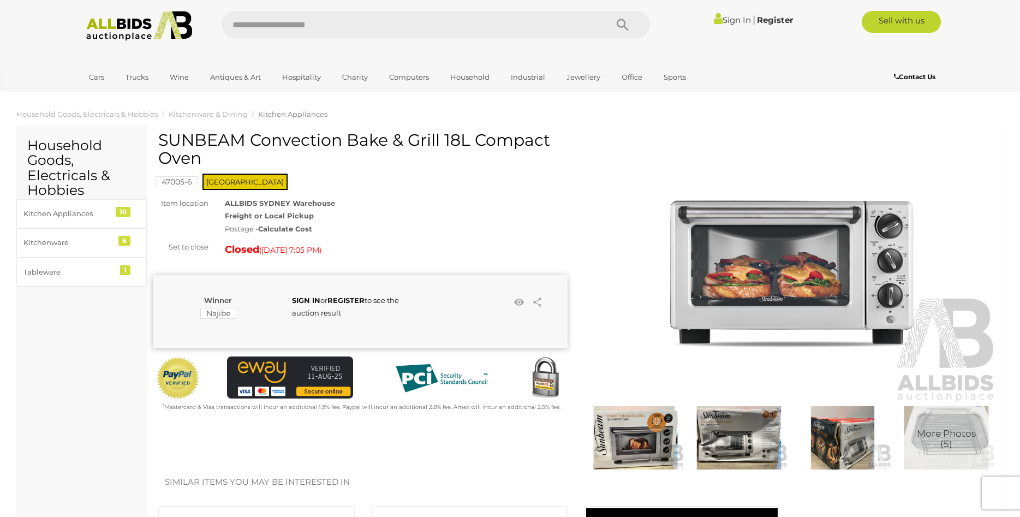
click at [744, 443] on img at bounding box center [739, 437] width 98 height 63
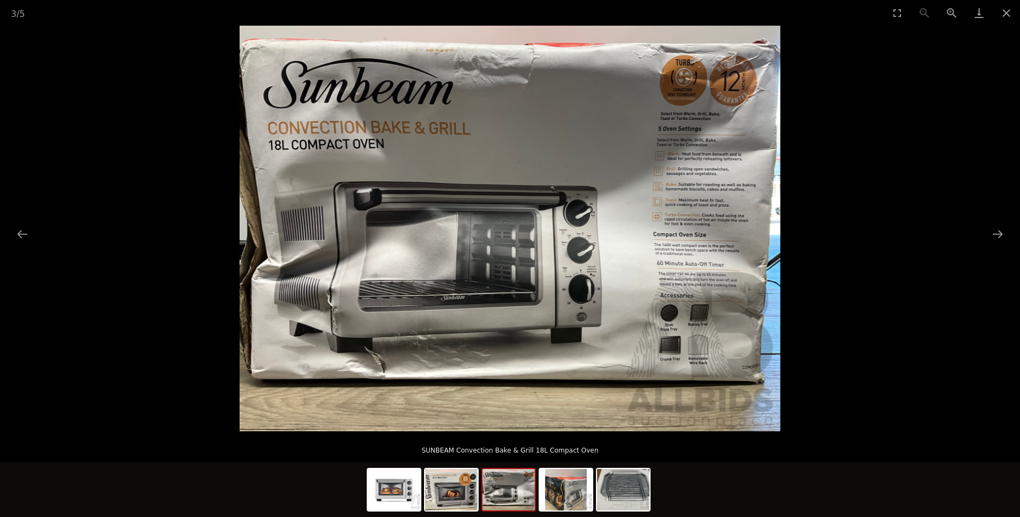
click at [670, 343] on img at bounding box center [510, 228] width 541 height 405
click at [497, 503] on img at bounding box center [508, 489] width 52 height 41
click at [566, 495] on img at bounding box center [566, 489] width 52 height 41
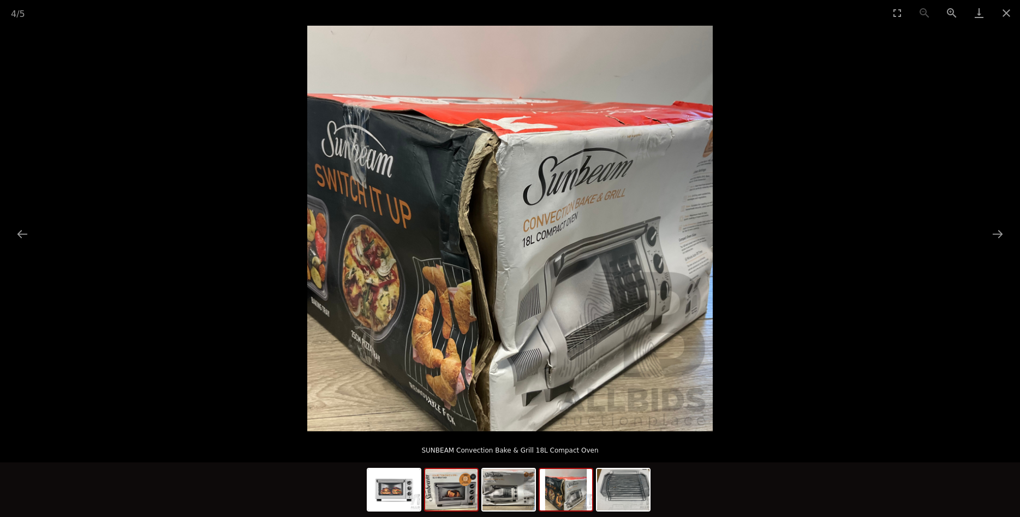
click at [449, 491] on img at bounding box center [451, 489] width 52 height 41
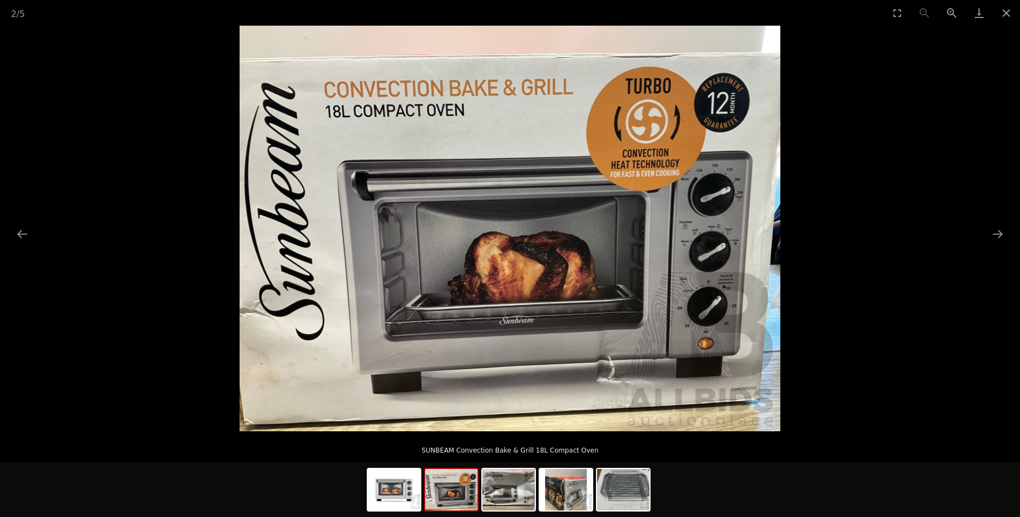
click at [443, 507] on img at bounding box center [451, 489] width 52 height 41
click at [381, 494] on img at bounding box center [394, 489] width 52 height 41
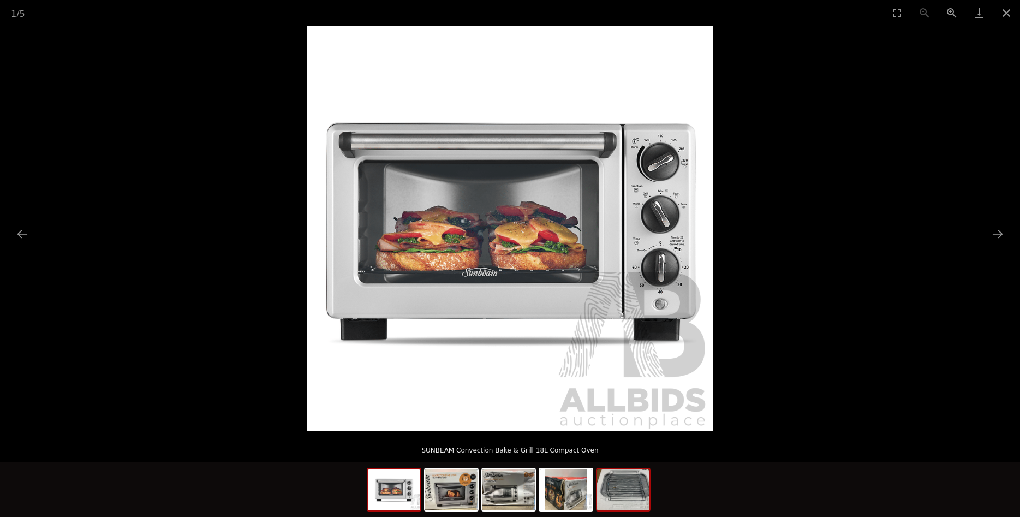
click at [637, 499] on img at bounding box center [623, 489] width 52 height 41
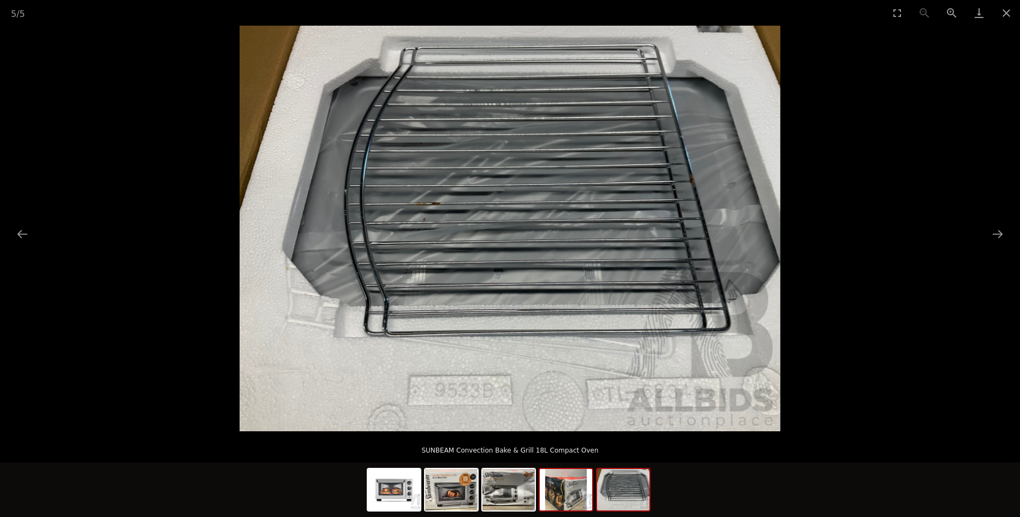
click at [586, 494] on img at bounding box center [566, 489] width 52 height 41
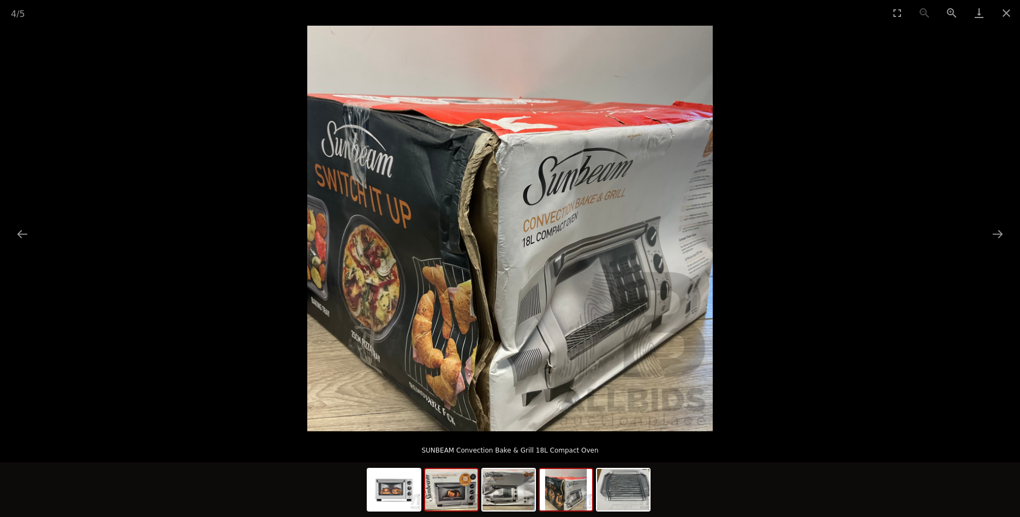
click at [458, 490] on img at bounding box center [451, 489] width 52 height 41
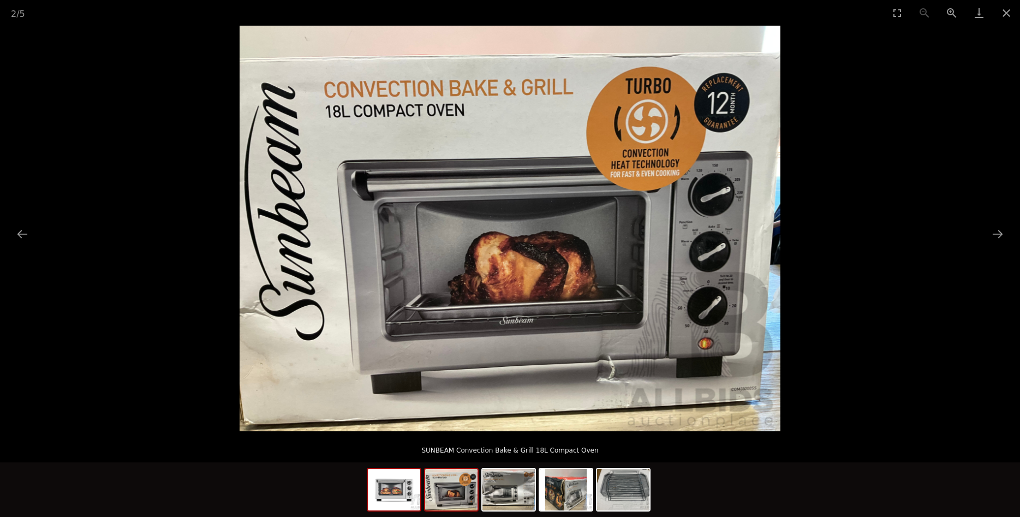
click at [421, 490] on div at bounding box center [394, 490] width 55 height 44
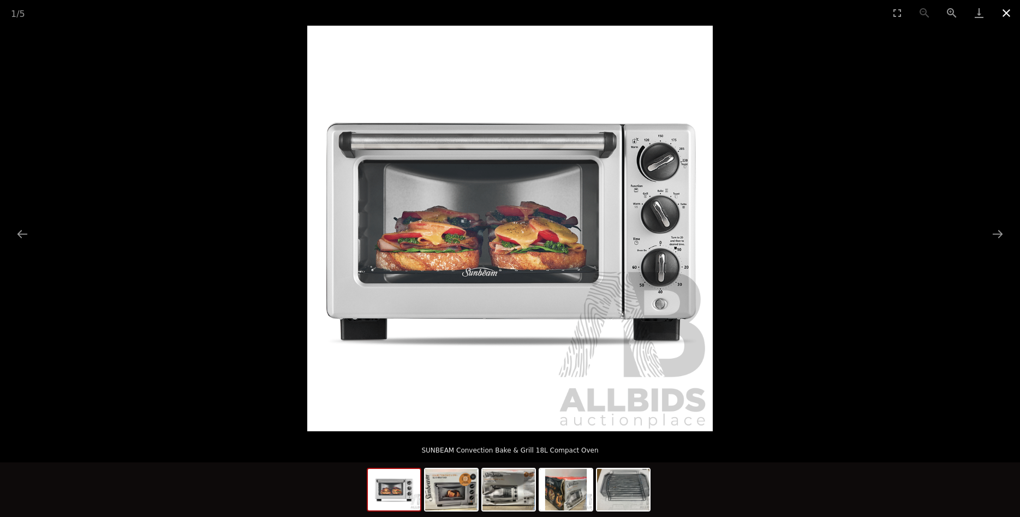
scroll to position [56, 0]
click at [1002, 8] on button "Close gallery" at bounding box center [1006, 13] width 27 height 26
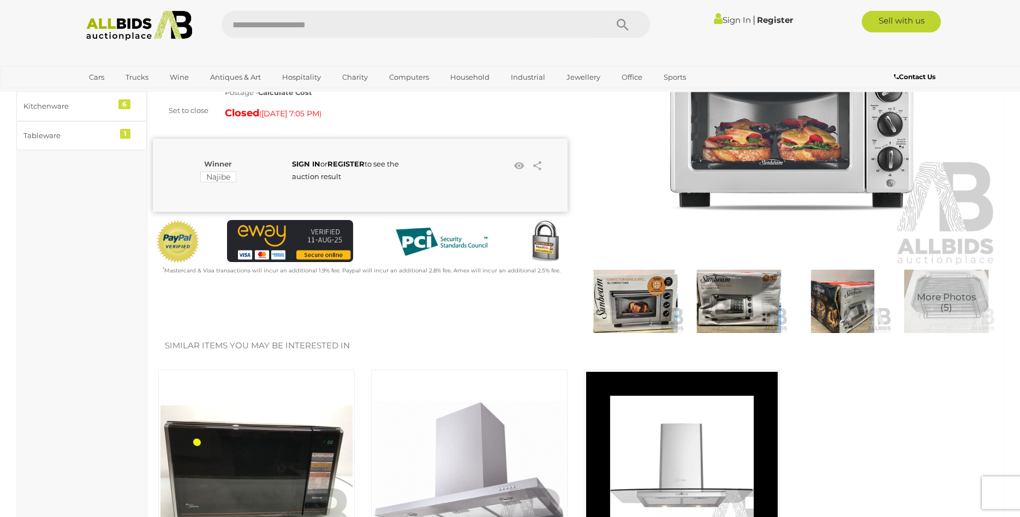
scroll to position [56, 0]
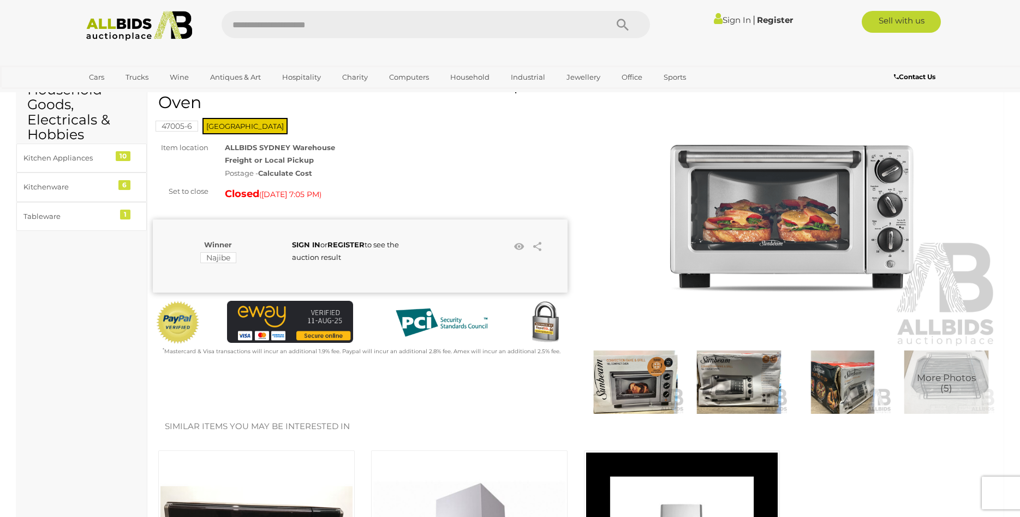
click at [743, 380] on img at bounding box center [739, 381] width 98 height 63
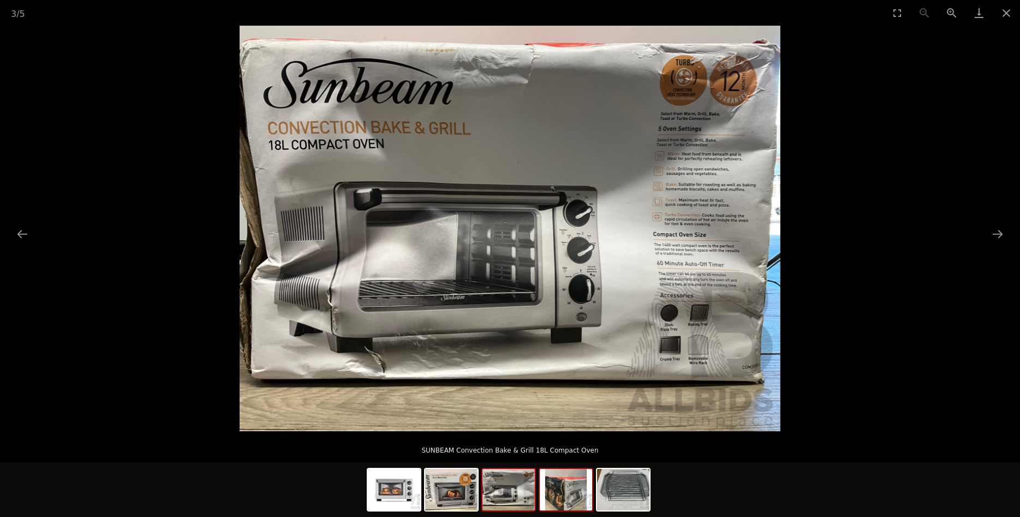
click at [568, 480] on img at bounding box center [566, 489] width 52 height 41
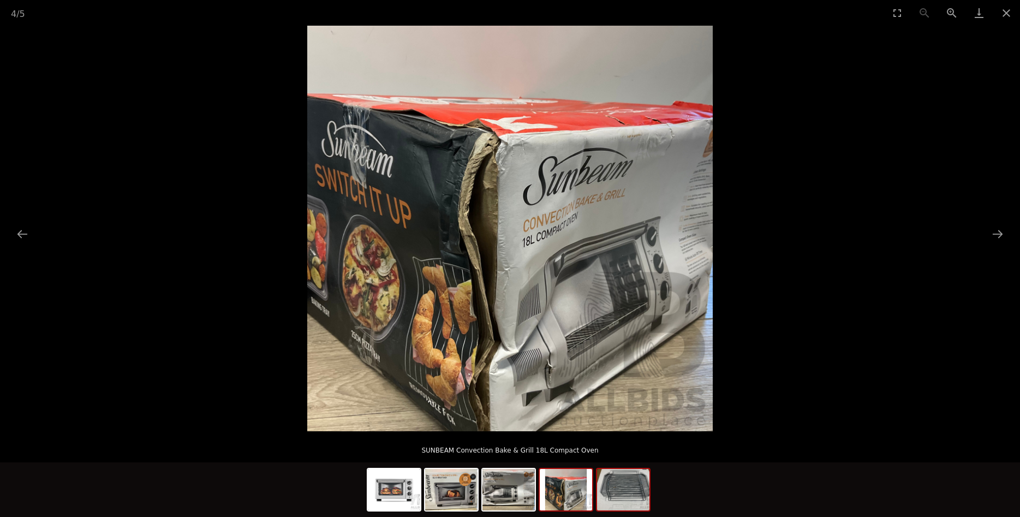
click at [612, 481] on img at bounding box center [623, 489] width 52 height 41
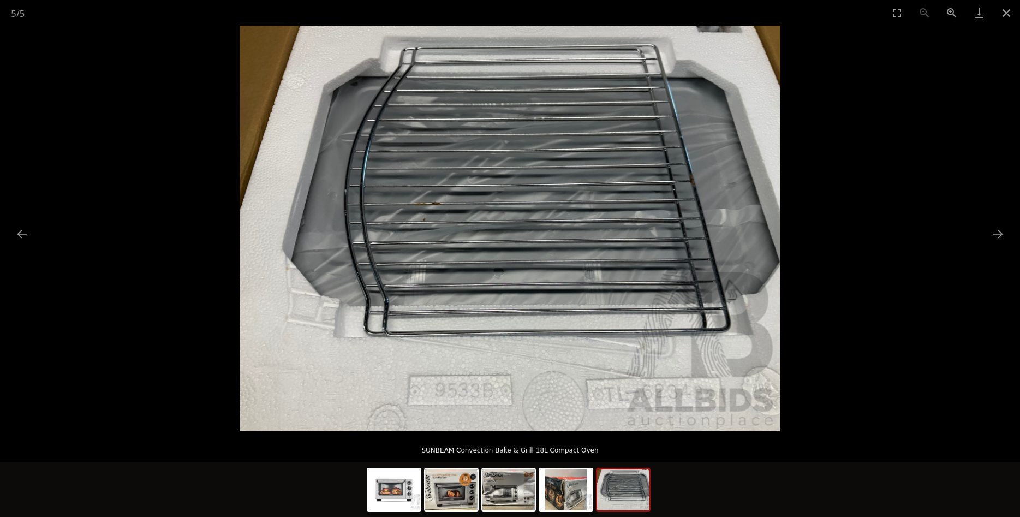
click at [612, 481] on img at bounding box center [623, 489] width 52 height 41
click at [422, 478] on div at bounding box center [510, 490] width 286 height 57
click at [410, 481] on img at bounding box center [394, 489] width 52 height 41
